Goal: Complete application form

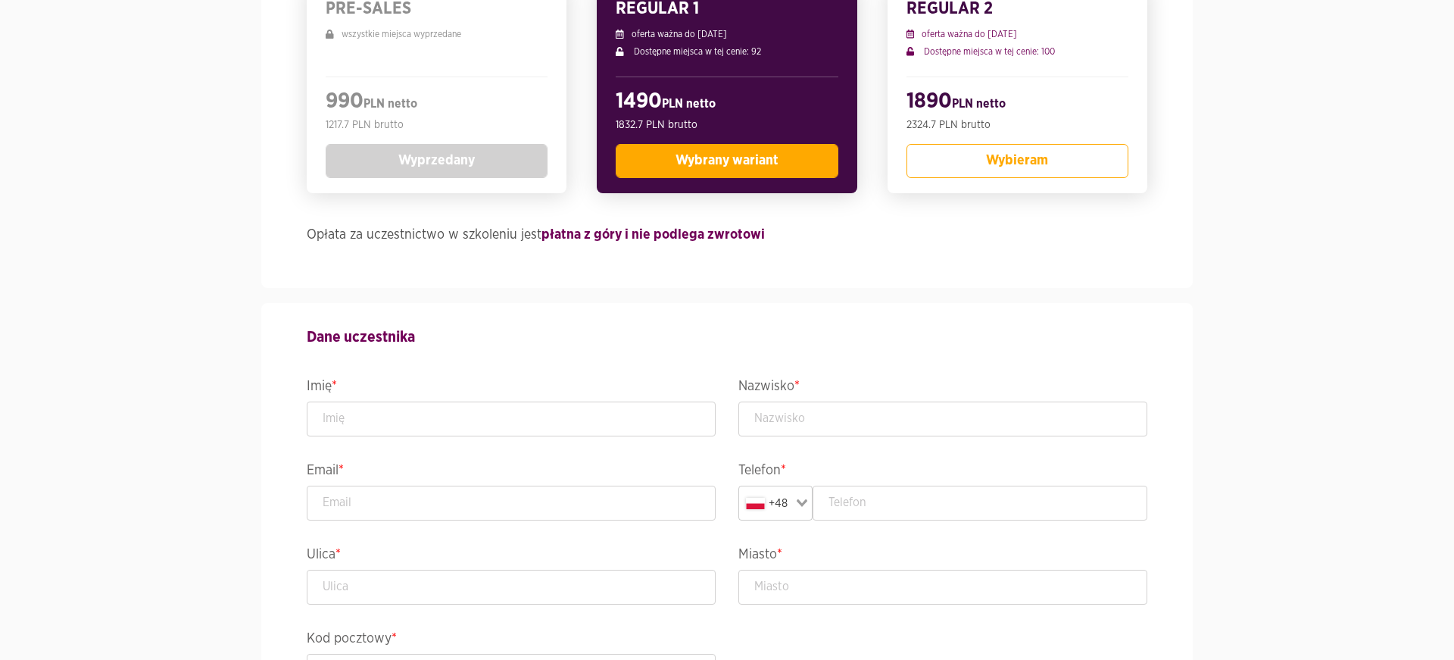
scroll to position [518, 0]
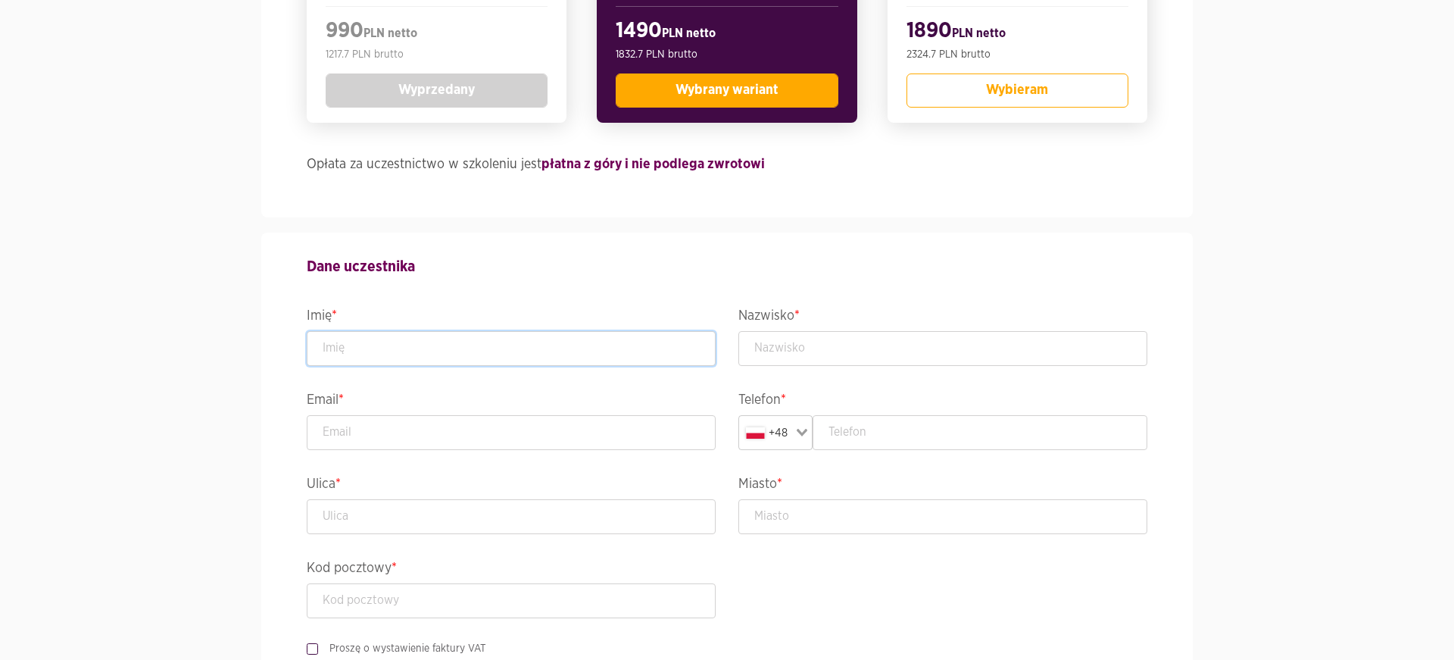
click at [594, 348] on input "text" at bounding box center [511, 348] width 409 height 35
type input "[PERSON_NAME]"
type input "Majcher"
type input "[PERSON_NAME][EMAIL_ADDRESS][DOMAIN_NAME]"
click at [899, 435] on input "text" at bounding box center [981, 432] width 336 height 35
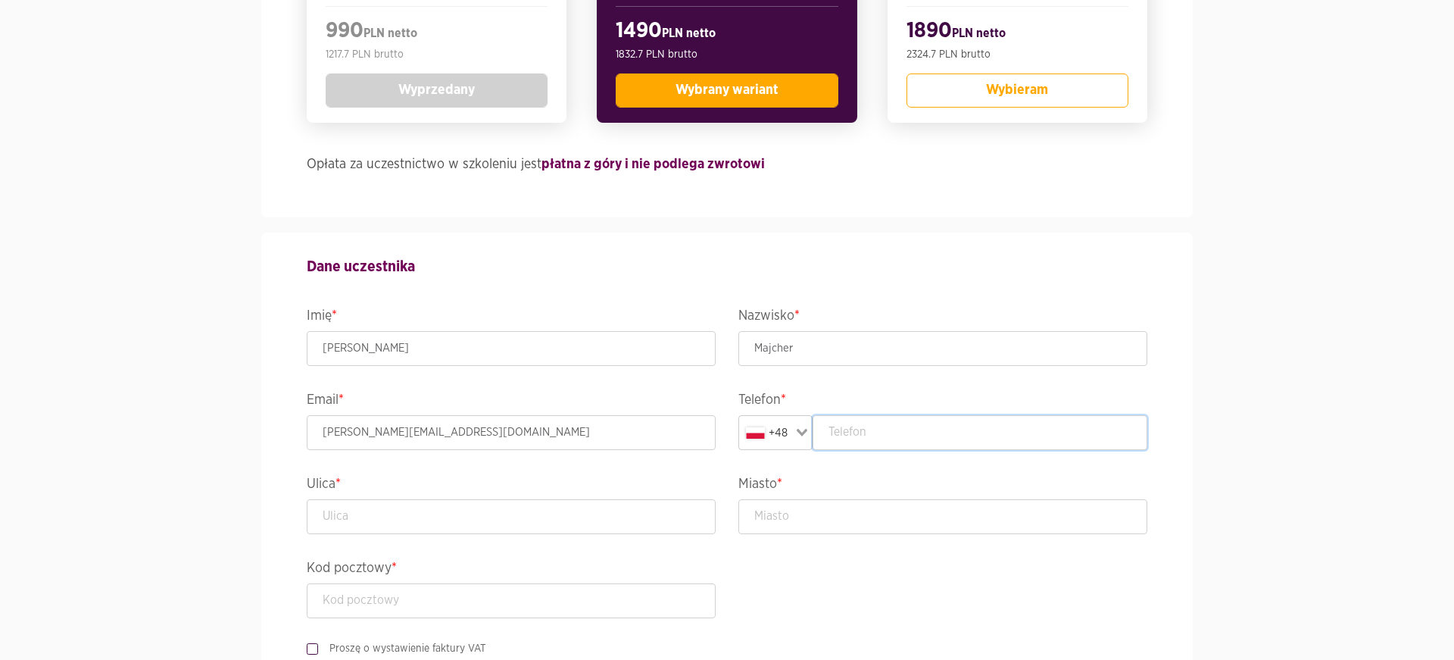
paste input "726 160 177"
drag, startPoint x: 848, startPoint y: 428, endPoint x: 868, endPoint y: 467, distance: 44.4
click at [847, 428] on input "726 160 177" at bounding box center [981, 432] width 336 height 35
type input "726160177"
click at [1223, 329] on section "Wydarzenie MCLEAD - Masterclass Leadership Termin i lokalizacja [DATE] - [DATE]…" at bounding box center [727, 645] width 1454 height 2122
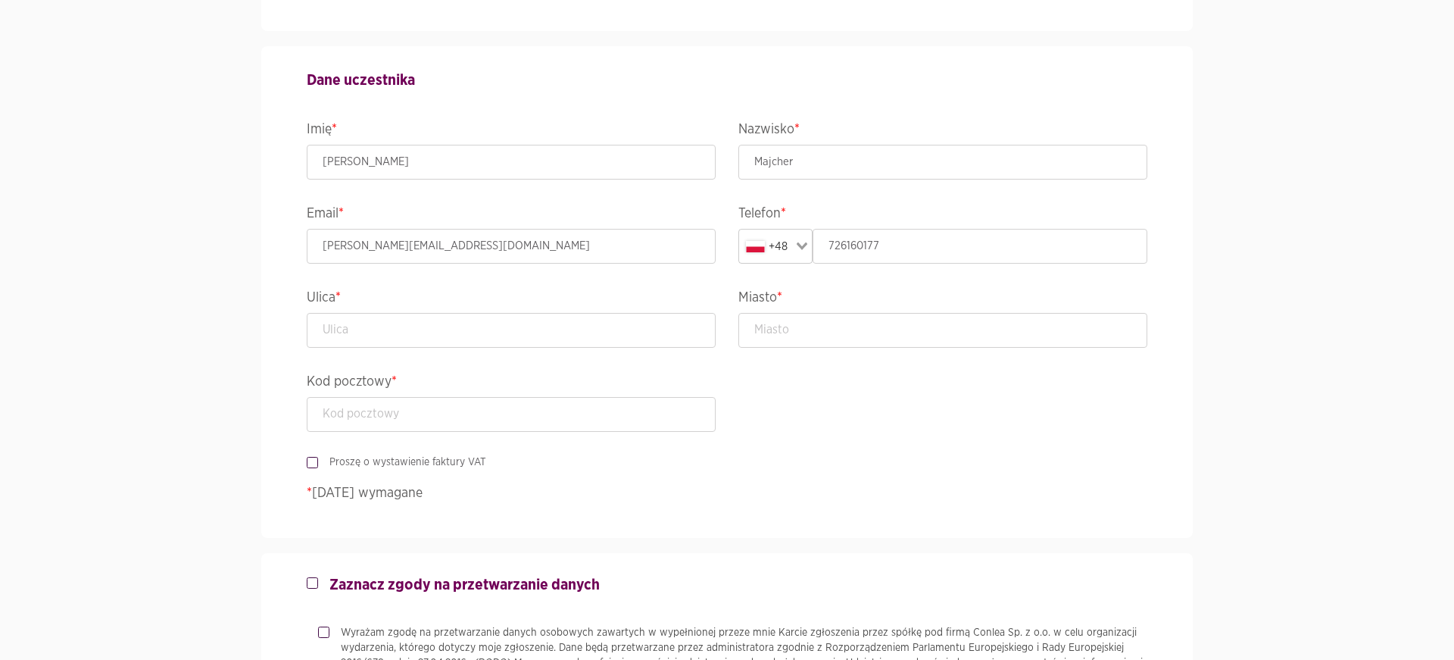
scroll to position [713, 0]
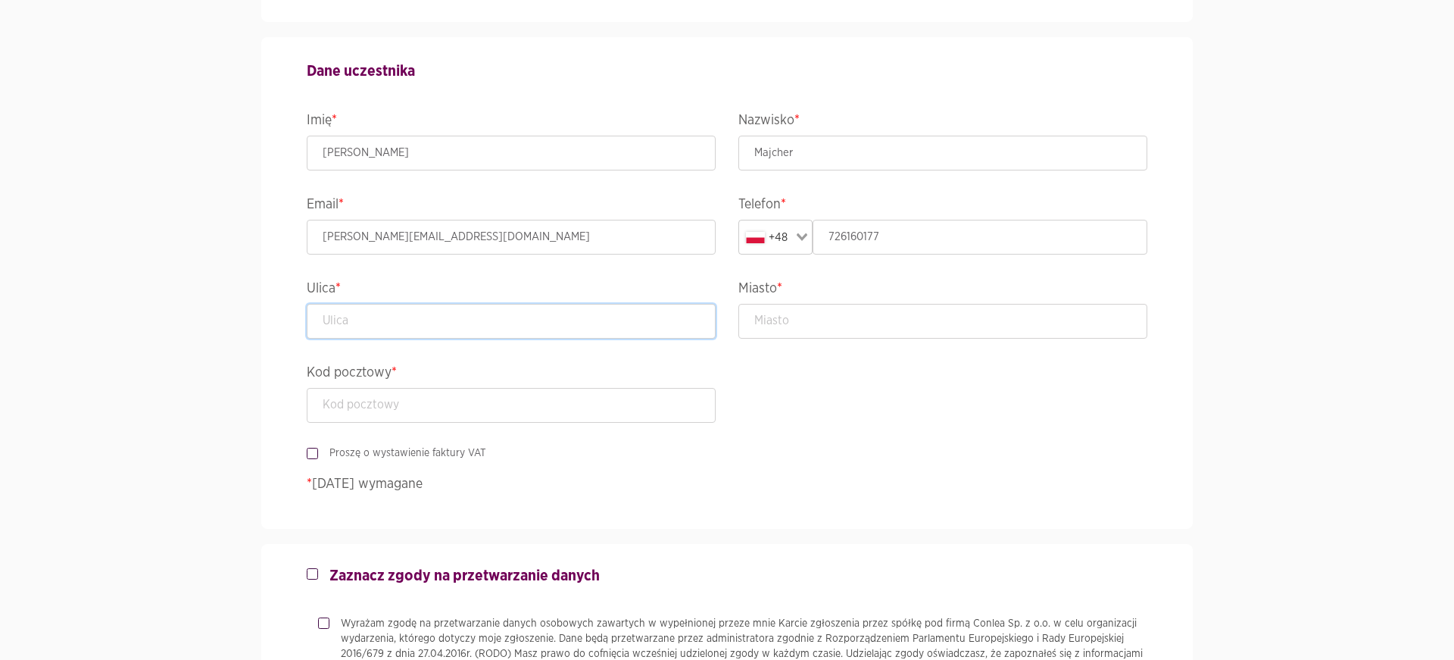
click at [620, 326] on input "text" at bounding box center [511, 321] width 409 height 35
type input "os. [PERSON_NAME] 16/15"
type input "p"
type input "[GEOGRAPHIC_DATA]"
click at [601, 414] on input "text" at bounding box center [511, 405] width 409 height 35
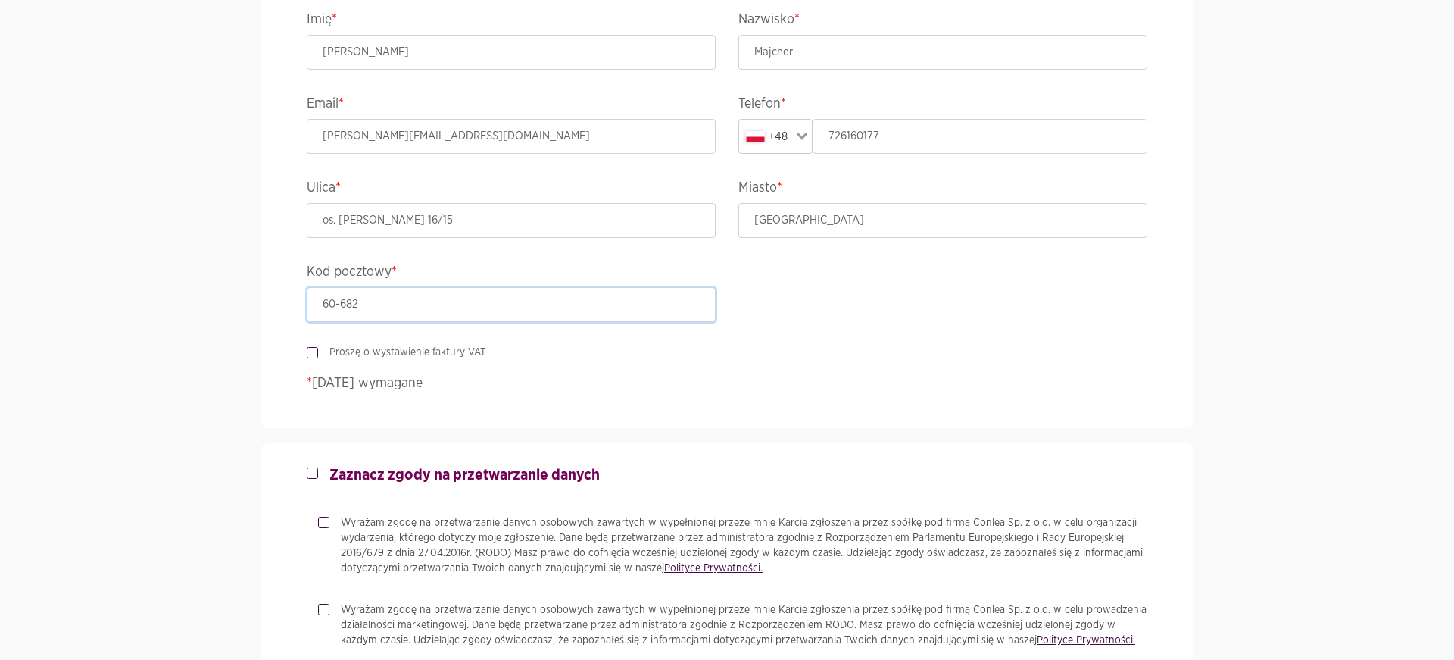
scroll to position [836, 0]
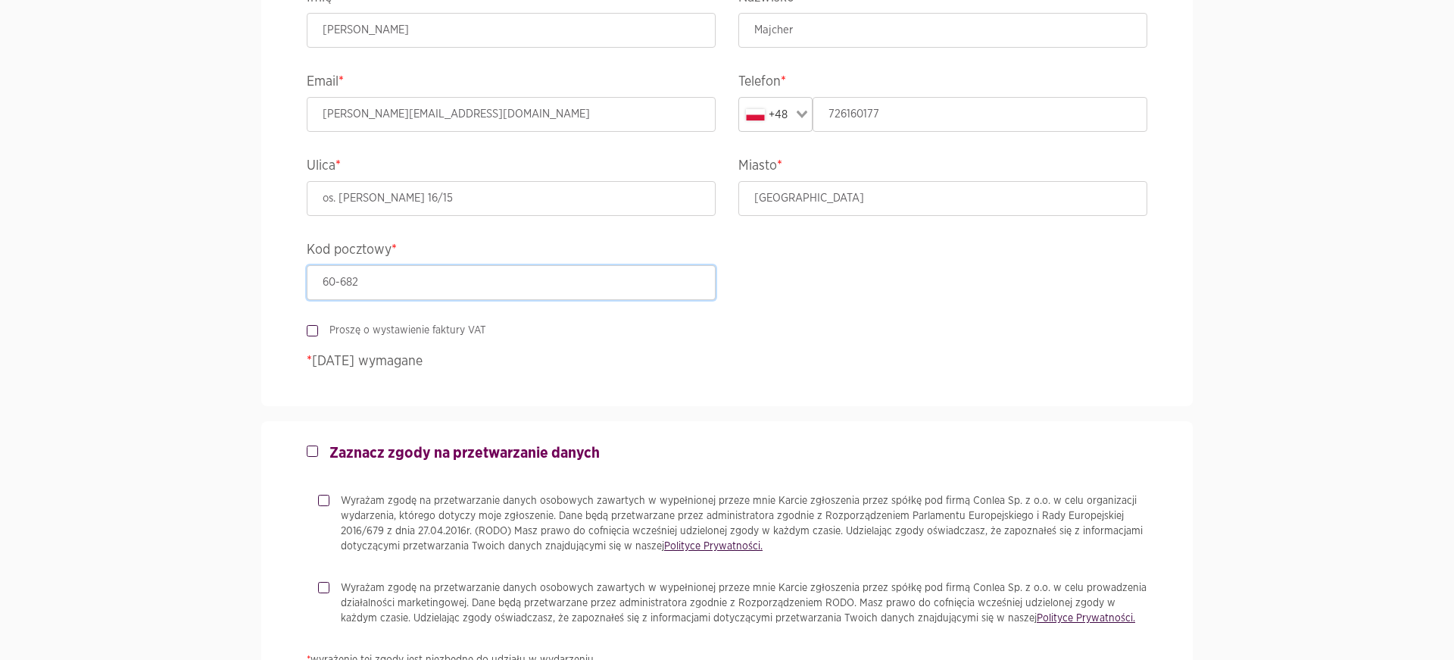
type input "60-682"
click at [420, 326] on label "Proszę o wystawienie faktury VAT" at bounding box center [402, 330] width 168 height 15
click at [314, 326] on input "Proszę o wystawienie faktury VAT" at bounding box center [311, 328] width 8 height 10
checkbox input "true"
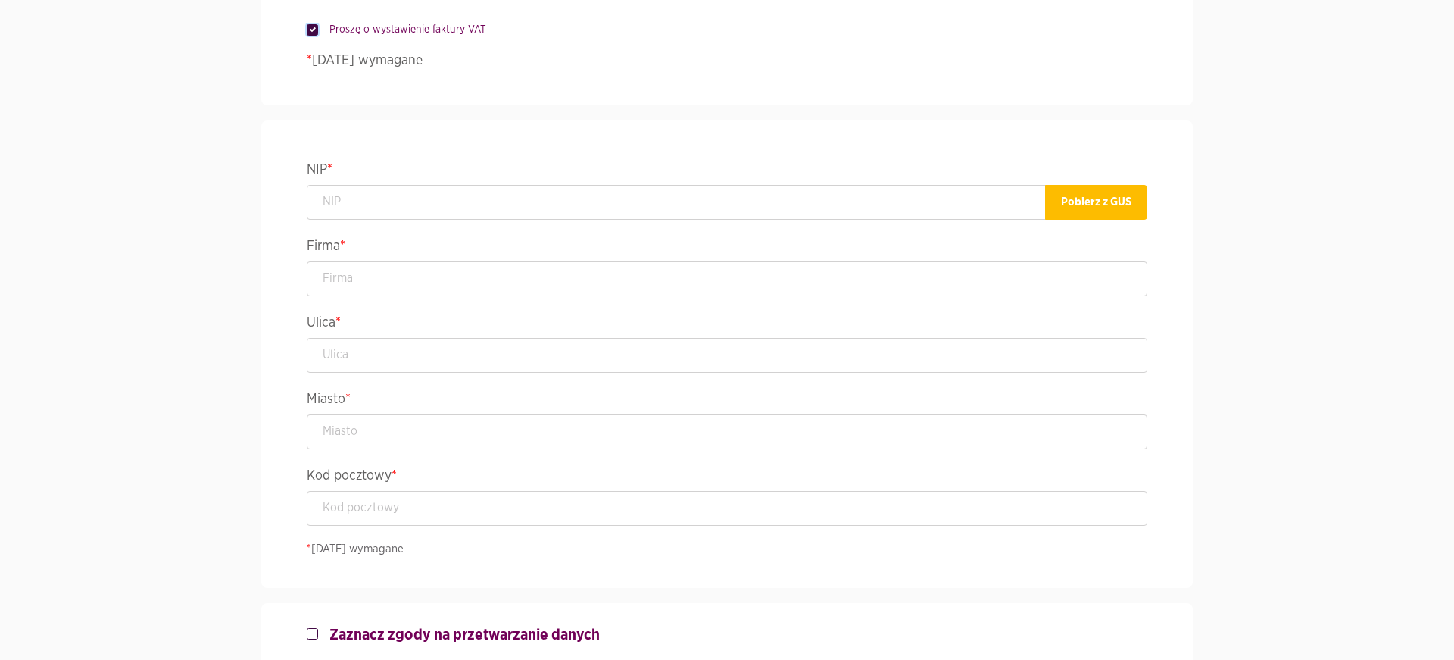
scroll to position [973, 0]
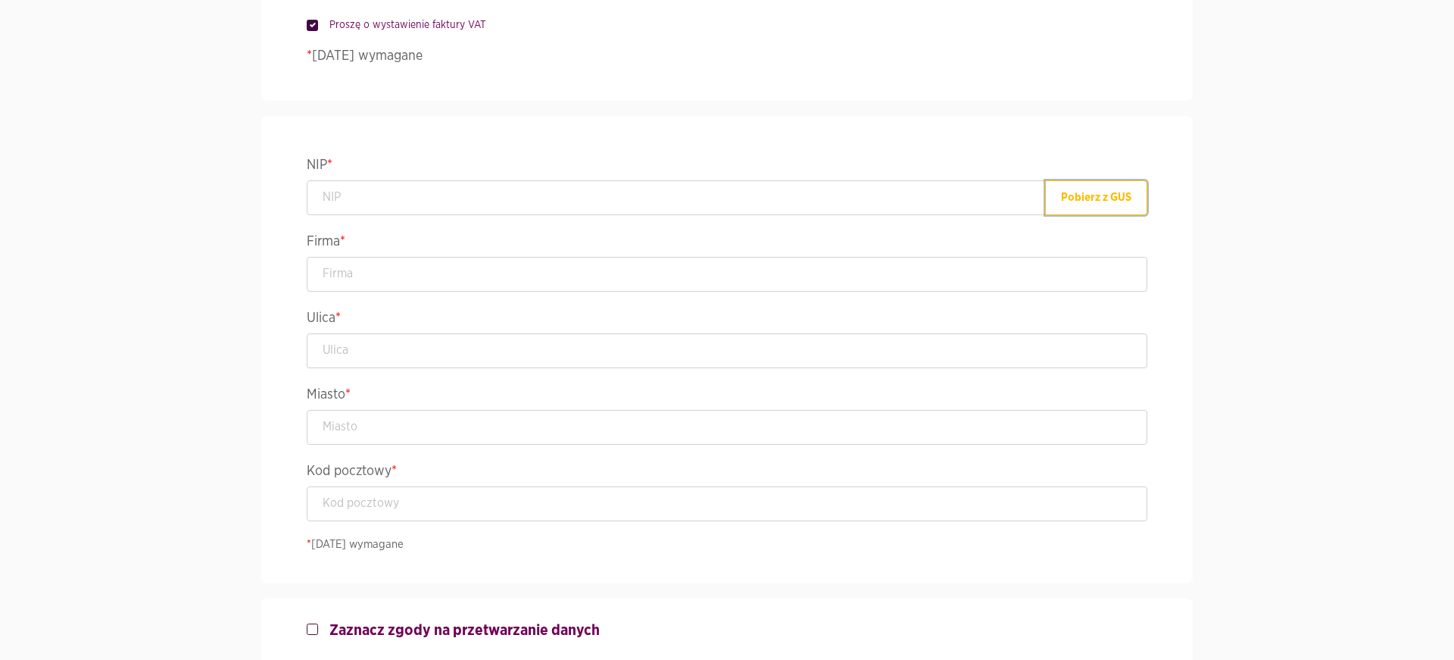
click at [1100, 203] on button "Pobierz z GUS" at bounding box center [1096, 197] width 102 height 35
click at [342, 199] on input "text" at bounding box center [676, 197] width 739 height 35
paste input "[PHONE_NUMBER]"
click at [345, 195] on input "[PHONE_NUMBER]" at bounding box center [676, 197] width 739 height 35
type input "5220014461"
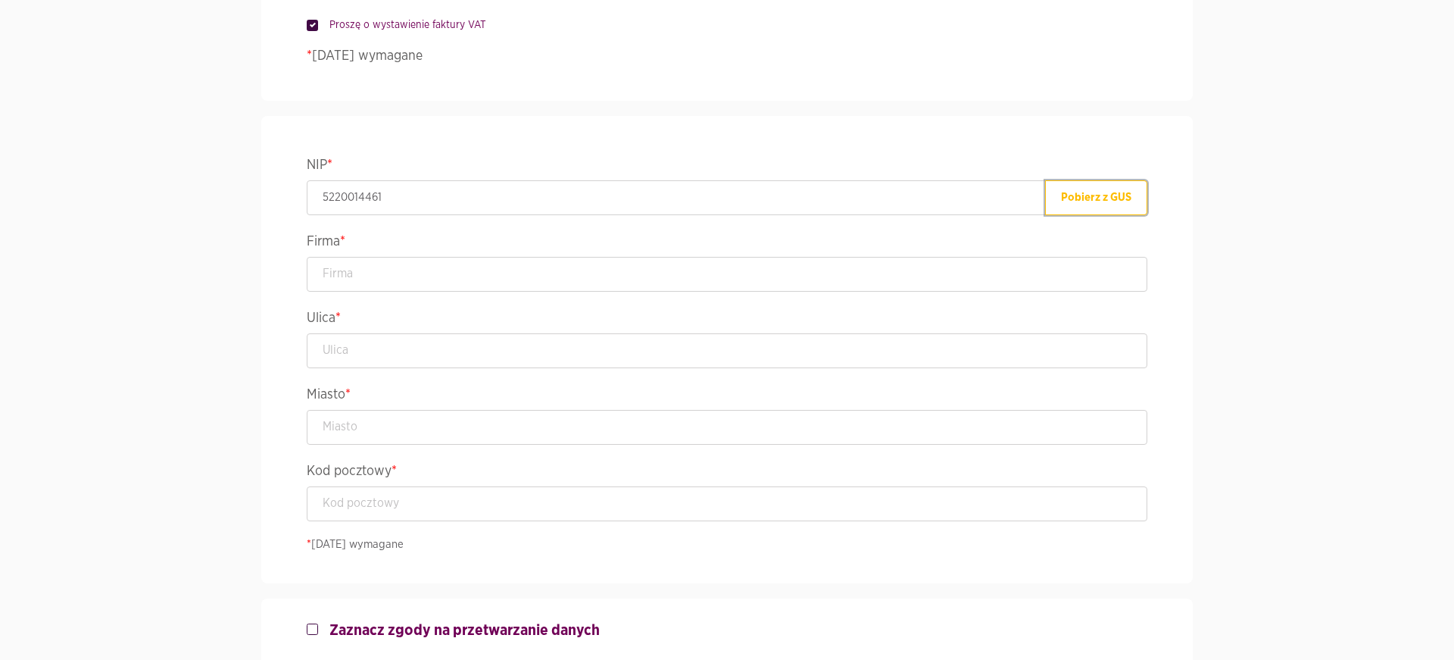
click at [1075, 199] on button "Pobierz z GUS" at bounding box center [1096, 197] width 102 height 35
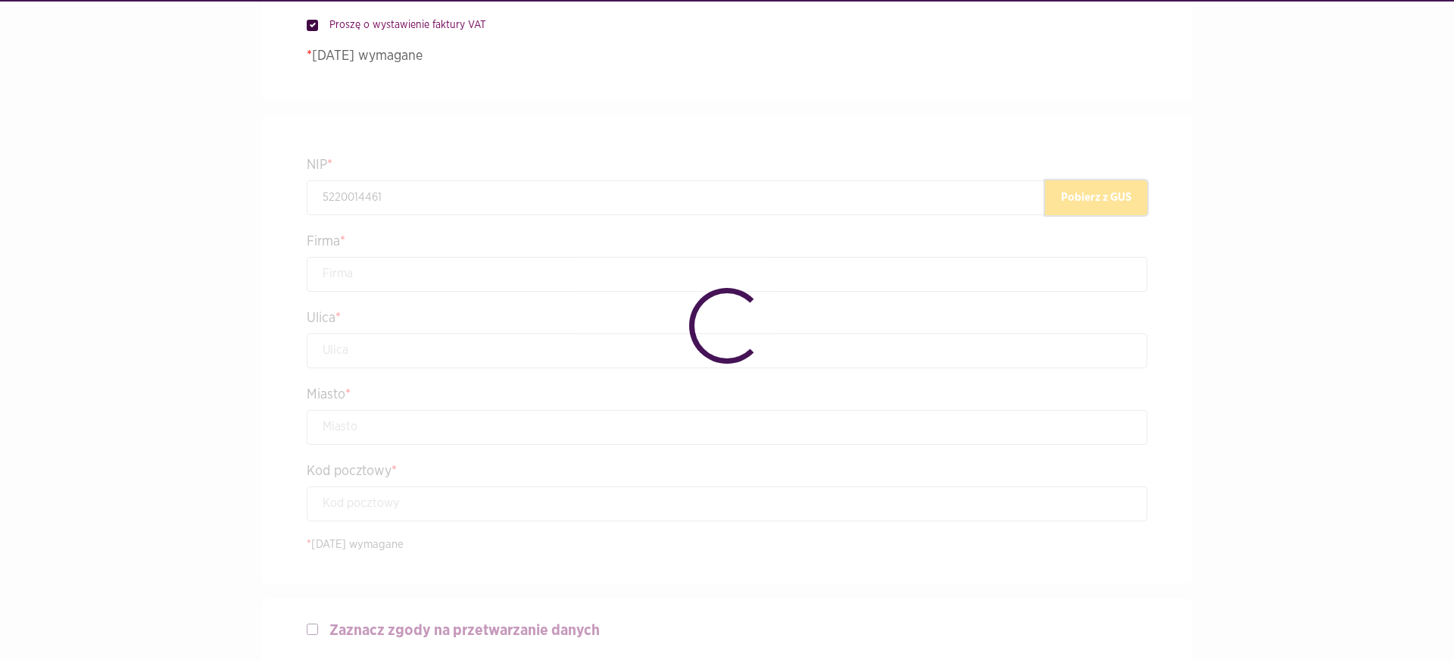
type input ""ROCHE POLSKA" SPÓŁKA Z OGRANICZONĄ ODPOWIEDZIALNOŚCIĄ"
type input "[STREET_ADDRESS]"
type input "[GEOGRAPHIC_DATA]"
type input "02-672"
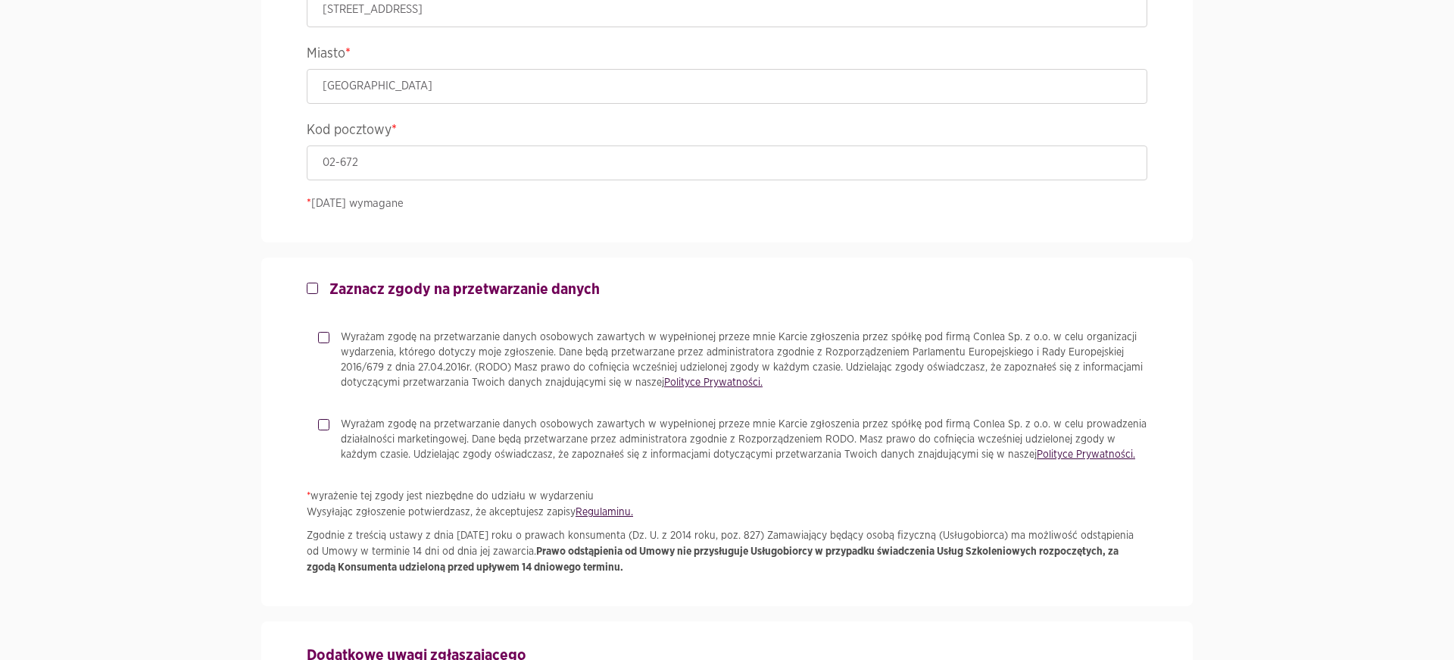
scroll to position [1325, 0]
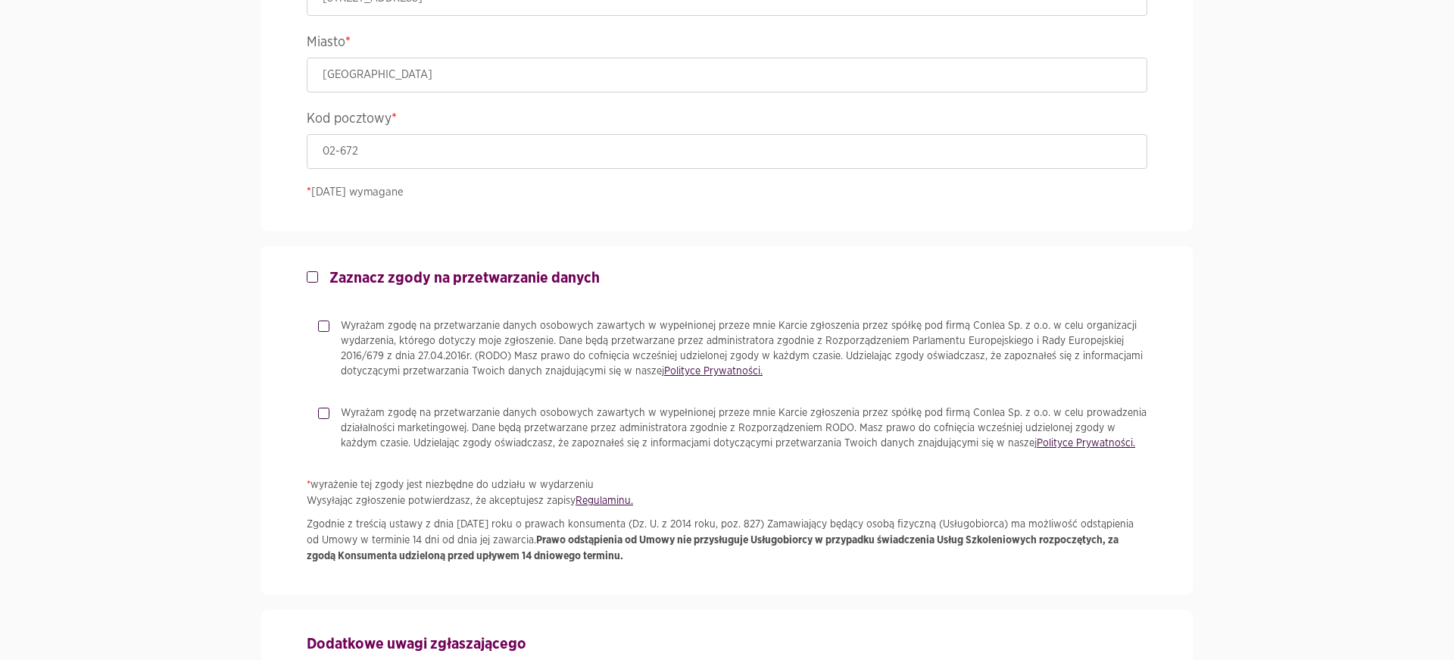
click at [318, 280] on label "Zaznacz zgody na przetwarzanie danych" at bounding box center [459, 278] width 282 height 18
click at [314, 279] on input "Zaznacz zgody na przetwarzanie danych" at bounding box center [311, 274] width 8 height 10
checkbox input "true"
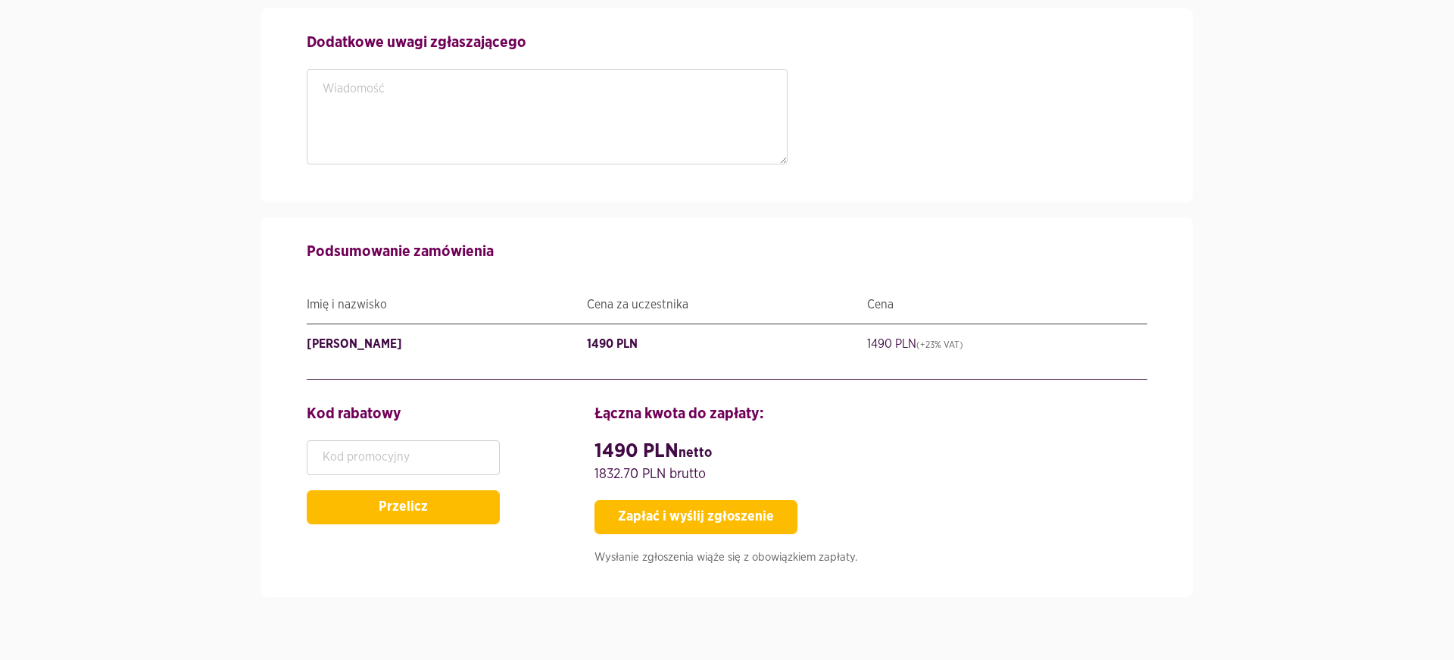
scroll to position [1928, 0]
click at [678, 517] on button "Zapłać i wyślij zgłoszenie" at bounding box center [696, 516] width 203 height 34
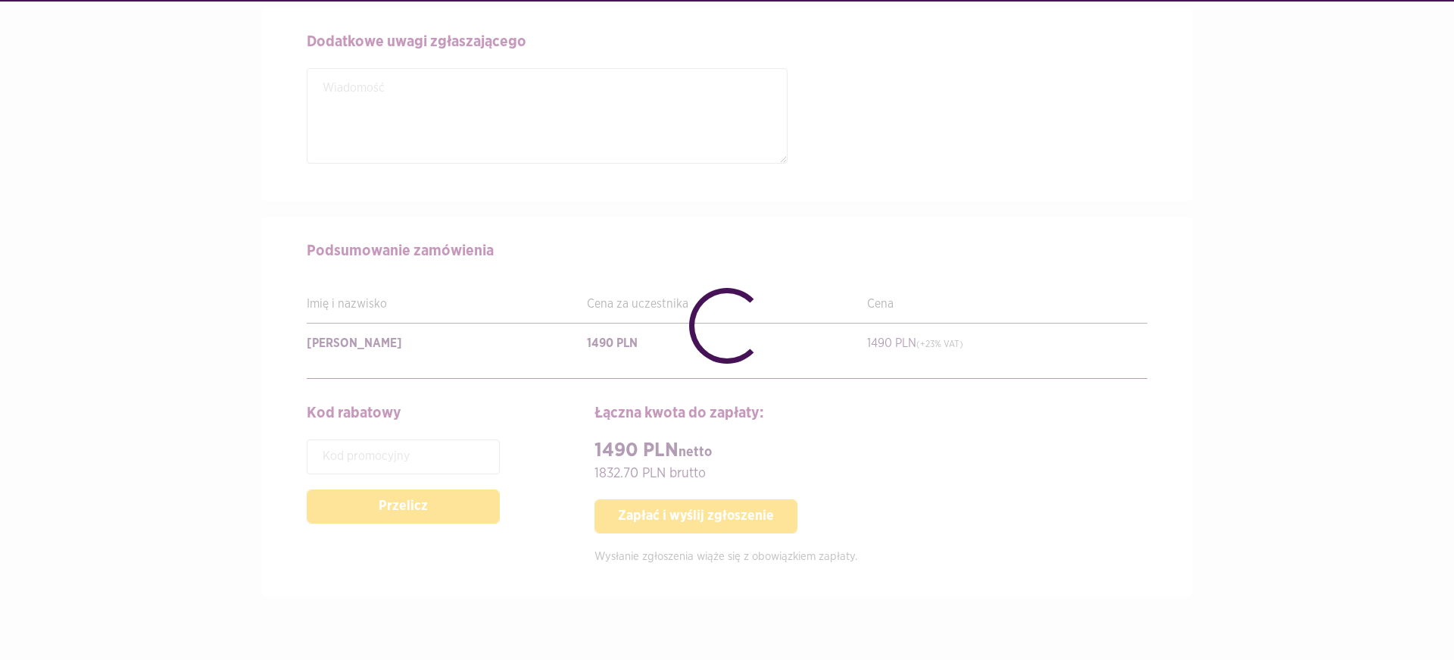
checkbox input "false"
